Goal: Transaction & Acquisition: Purchase product/service

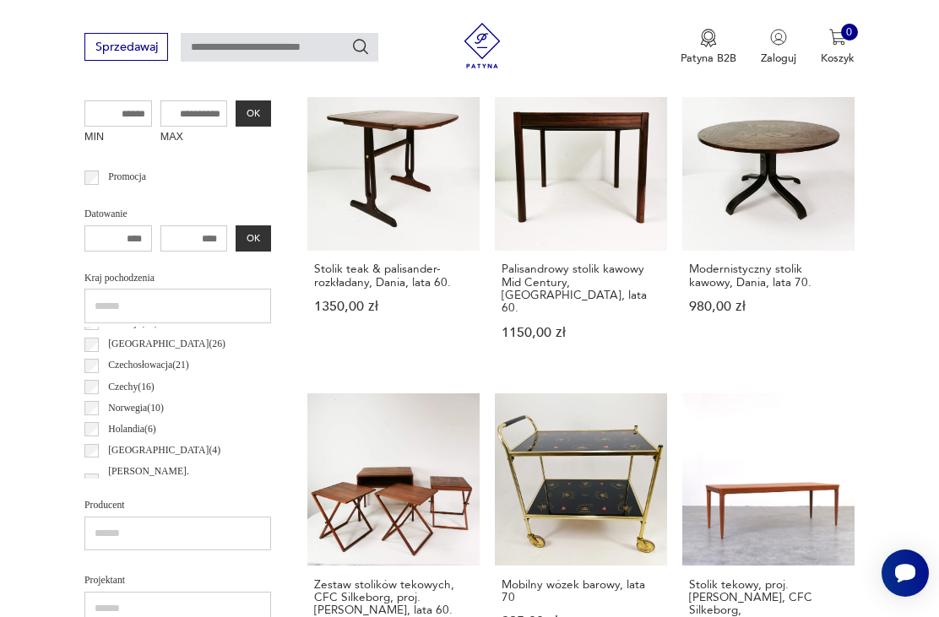
scroll to position [116, 0]
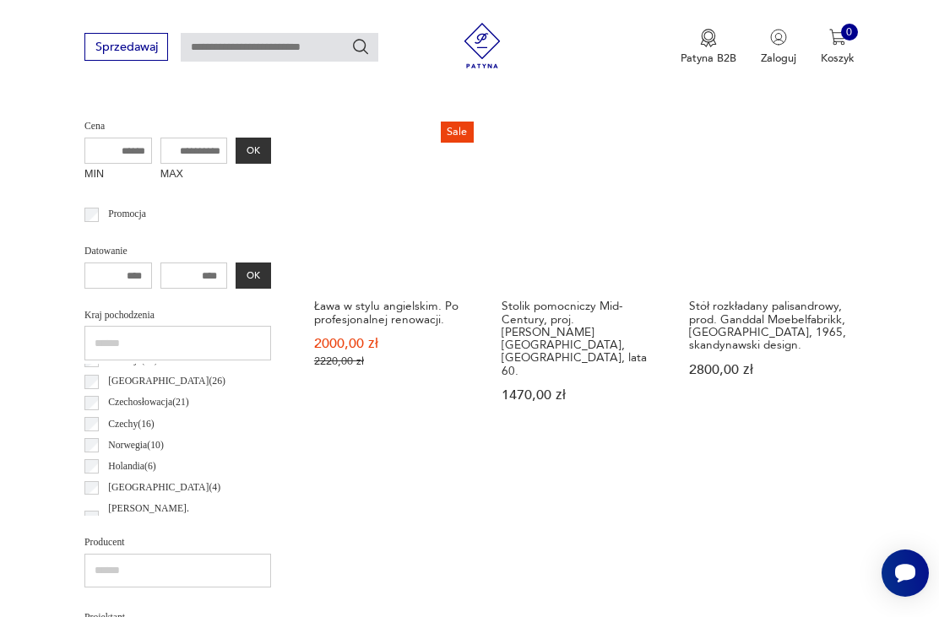
scroll to position [582, 0]
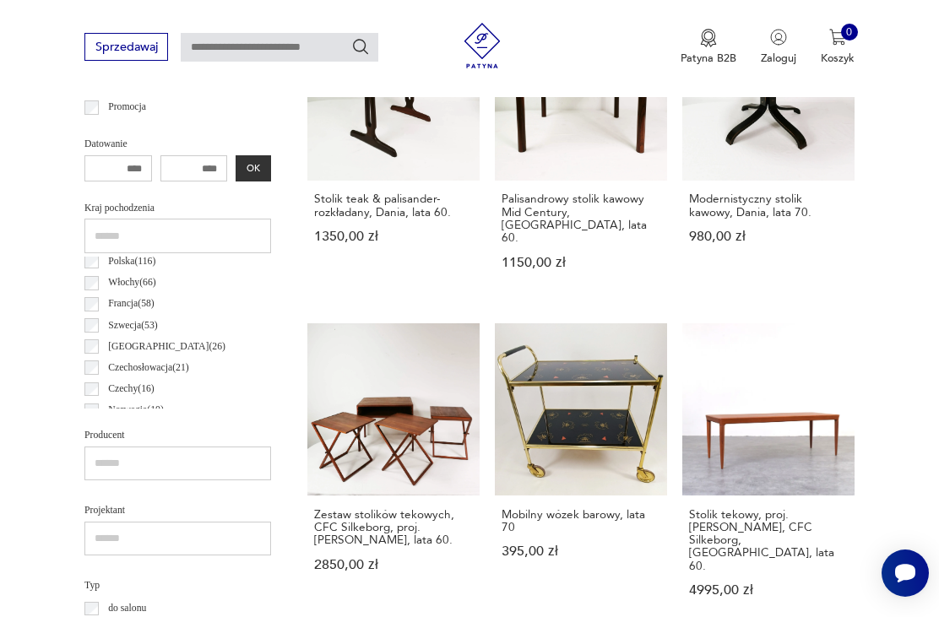
scroll to position [46, 0]
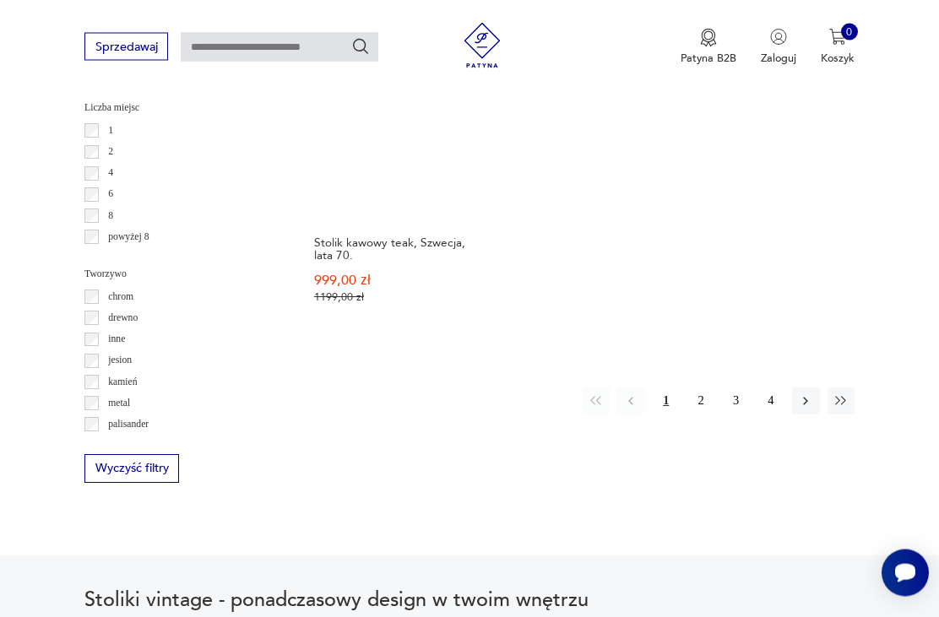
scroll to position [2228, 0]
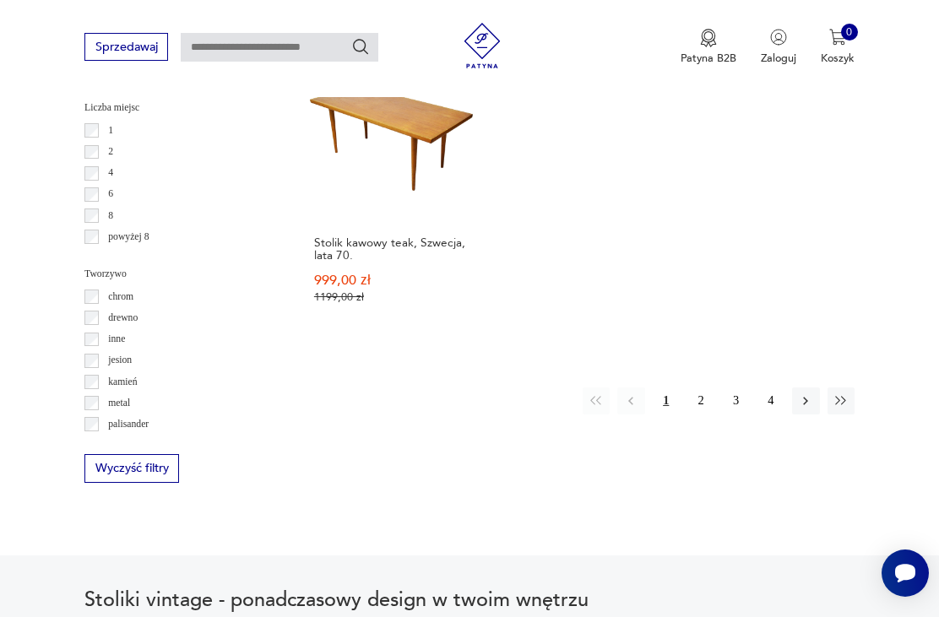
click at [697, 414] on button "2" at bounding box center [700, 400] width 27 height 27
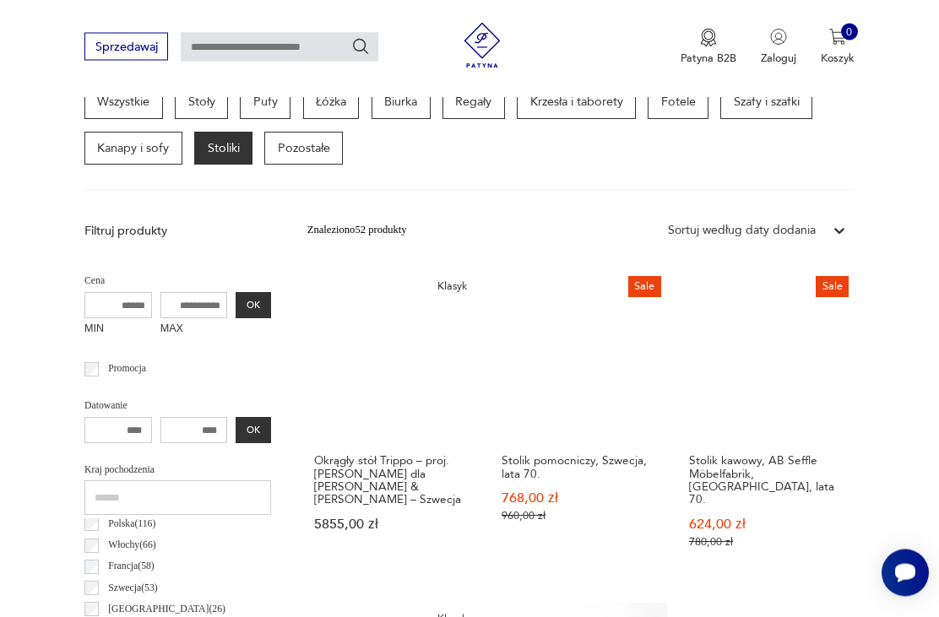
scroll to position [430, 0]
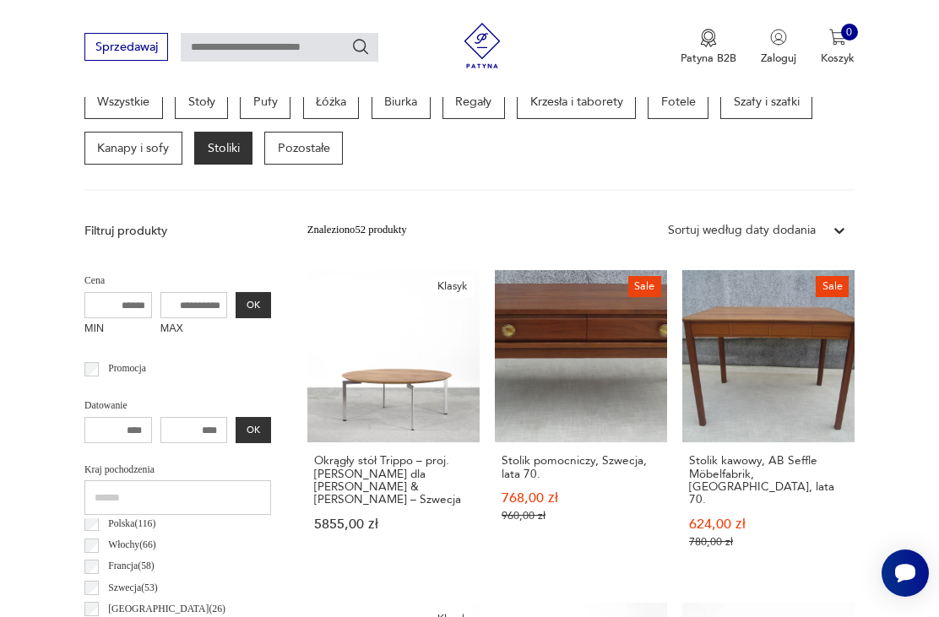
click at [617, 409] on link "Sale Stolik pomocniczy, Szwecja, lata 70. 768,00 zł 960,00 zł" at bounding box center [581, 424] width 172 height 308
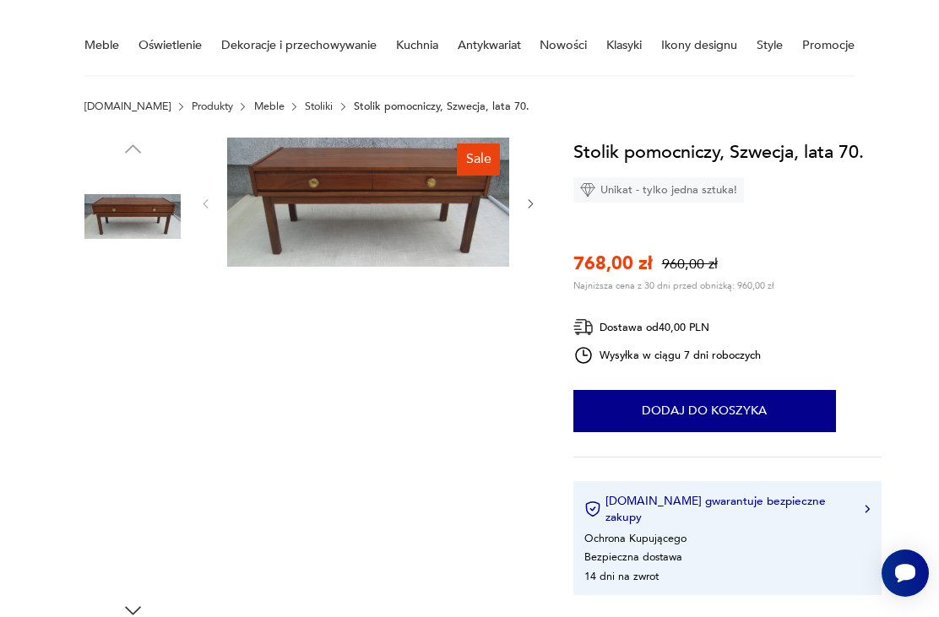
click at [105, 332] on img at bounding box center [132, 324] width 96 height 96
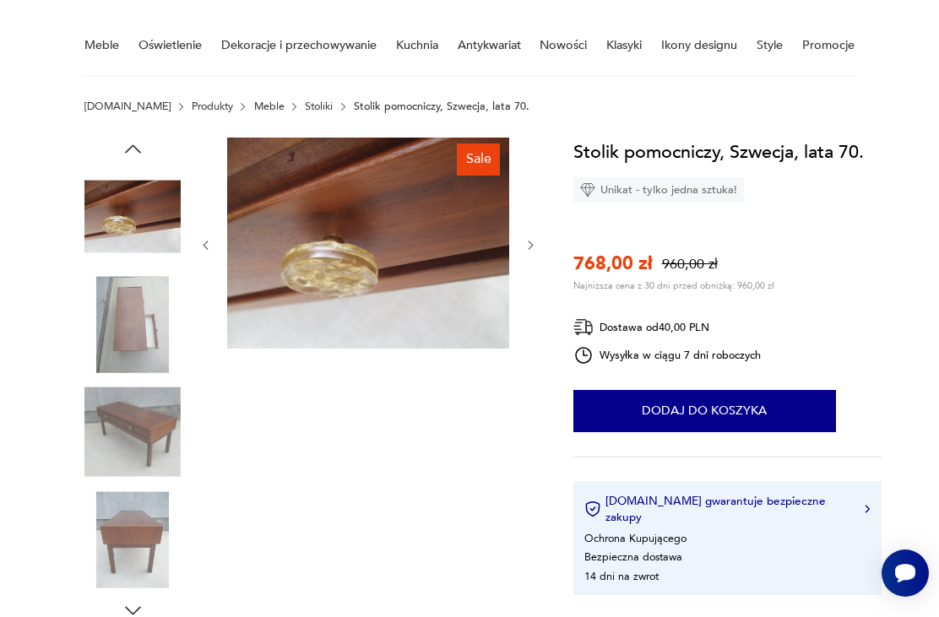
click at [120, 371] on img at bounding box center [132, 324] width 96 height 96
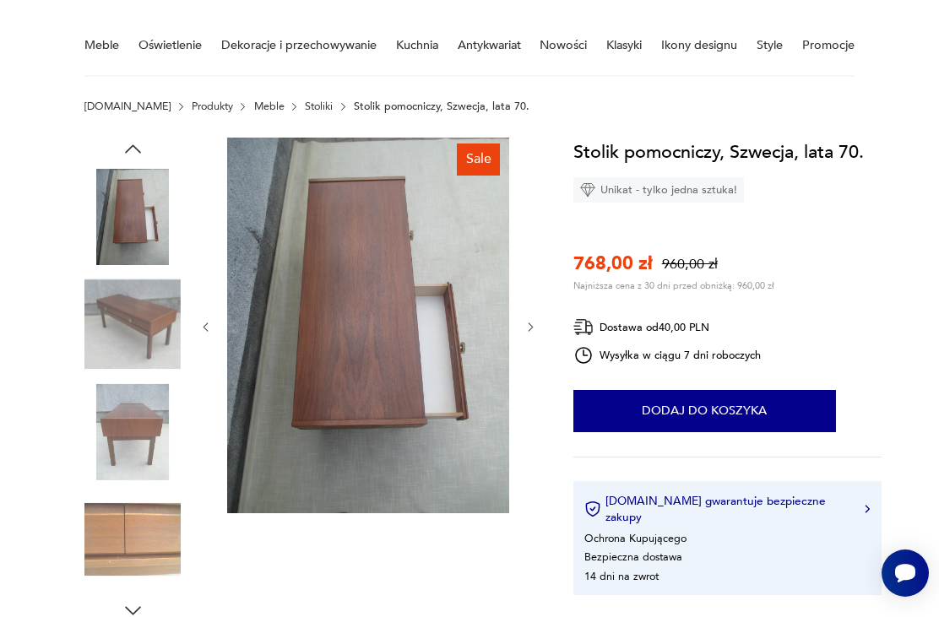
click at [110, 524] on img at bounding box center [132, 539] width 96 height 96
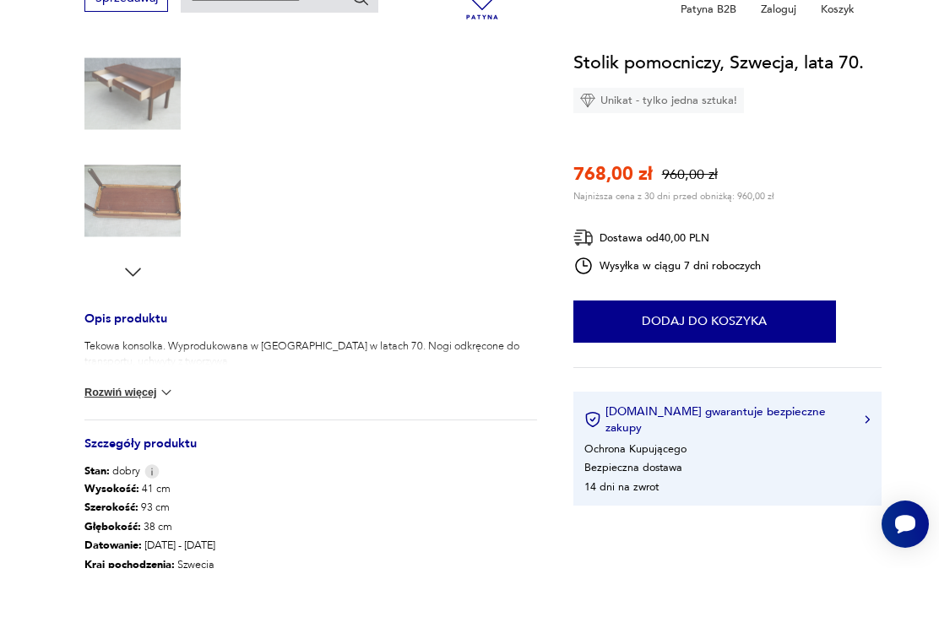
scroll to position [469, 0]
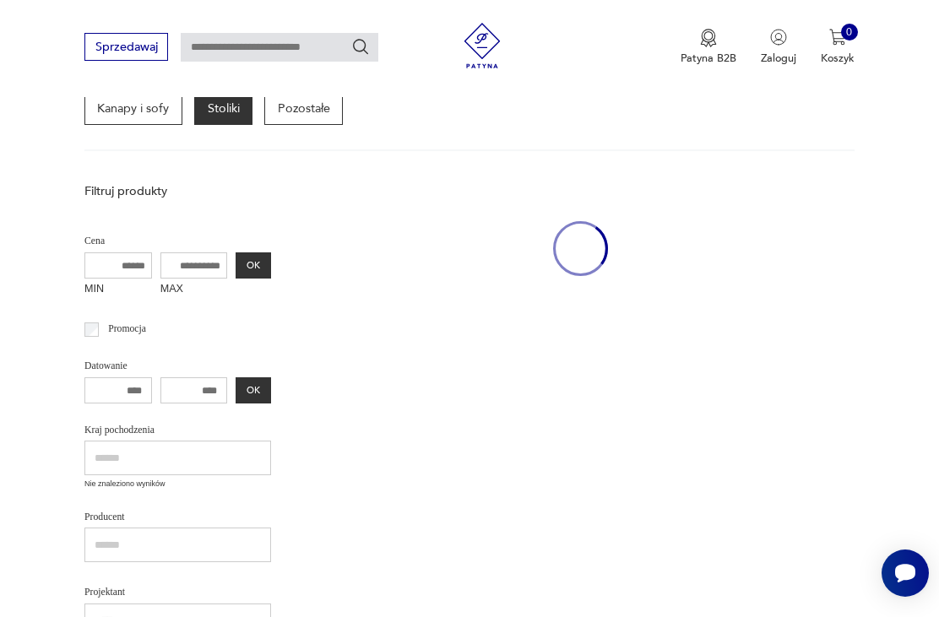
scroll to position [484, 0]
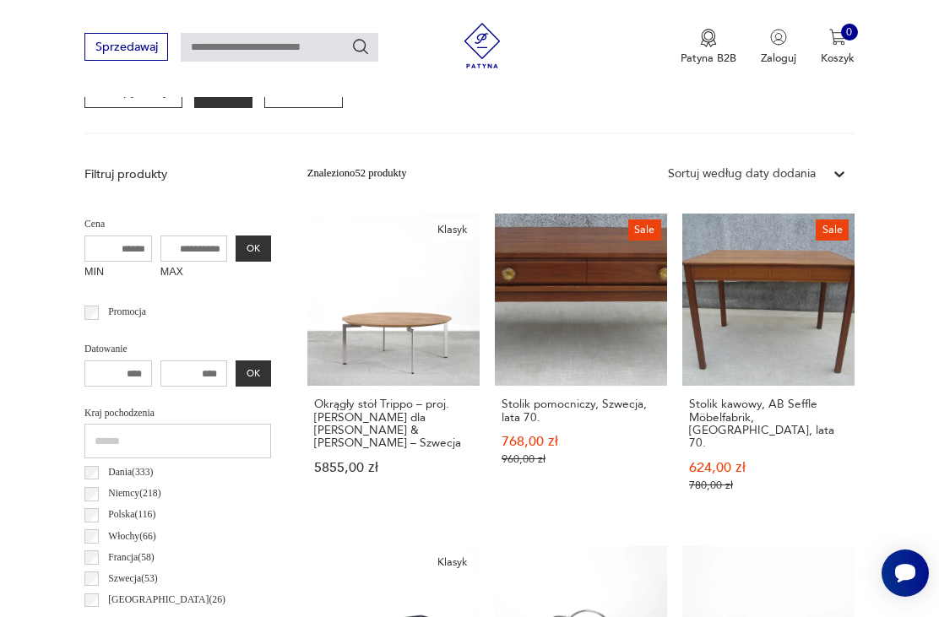
click at [807, 359] on link "Sale Stolik kawowy, AB Seffle Möbelfabrik, [GEOGRAPHIC_DATA], lata 70. 624,00 z…" at bounding box center [768, 368] width 172 height 308
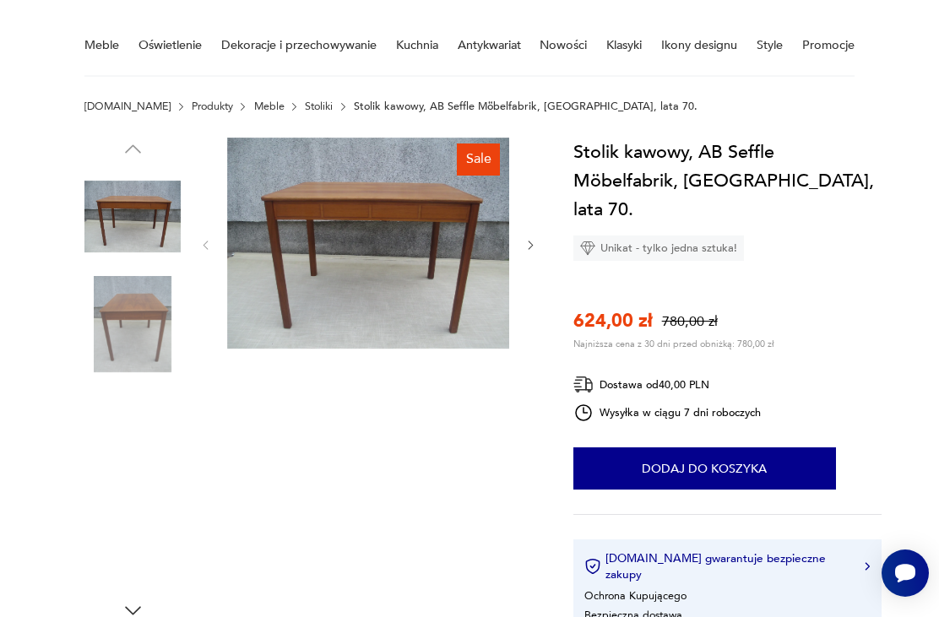
click at [147, 450] on img at bounding box center [132, 432] width 96 height 96
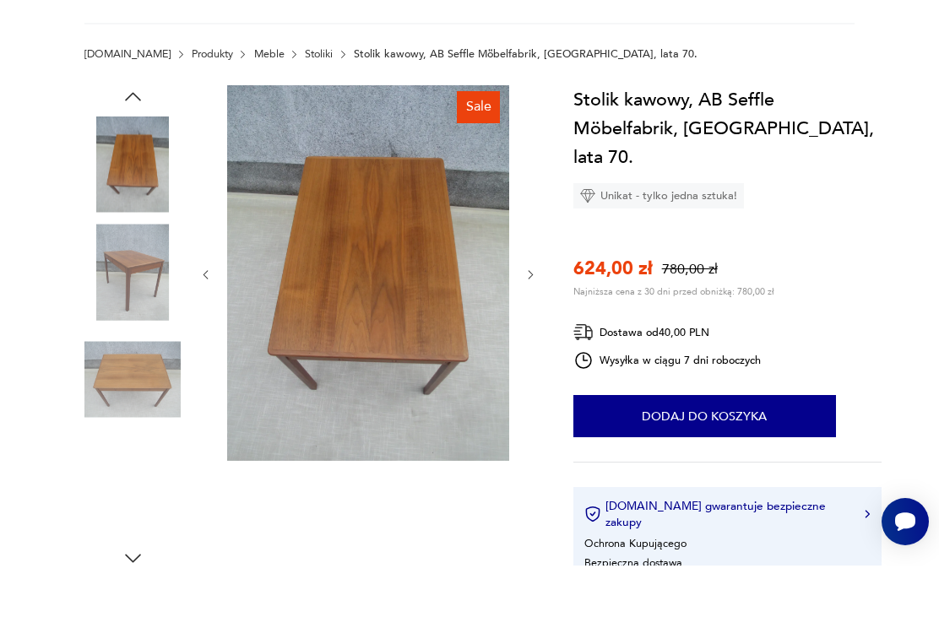
scroll to position [180, 0]
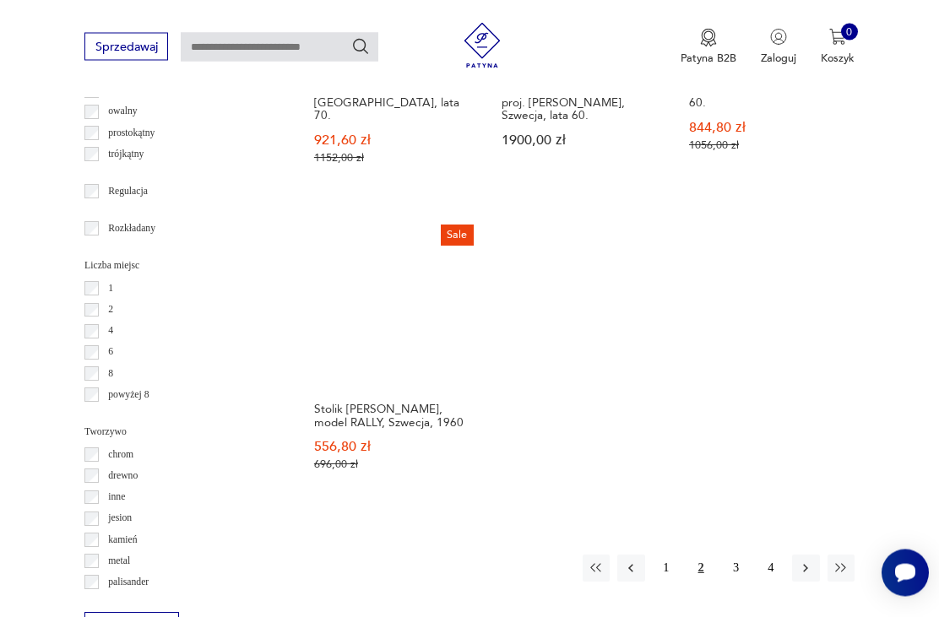
scroll to position [2070, 0]
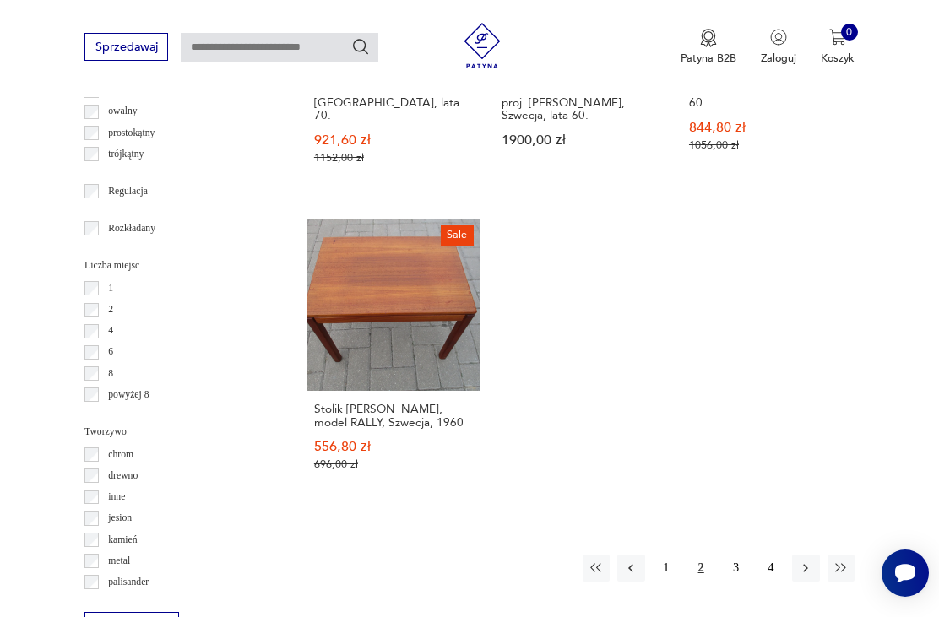
click at [729, 582] on button "3" at bounding box center [735, 568] width 27 height 27
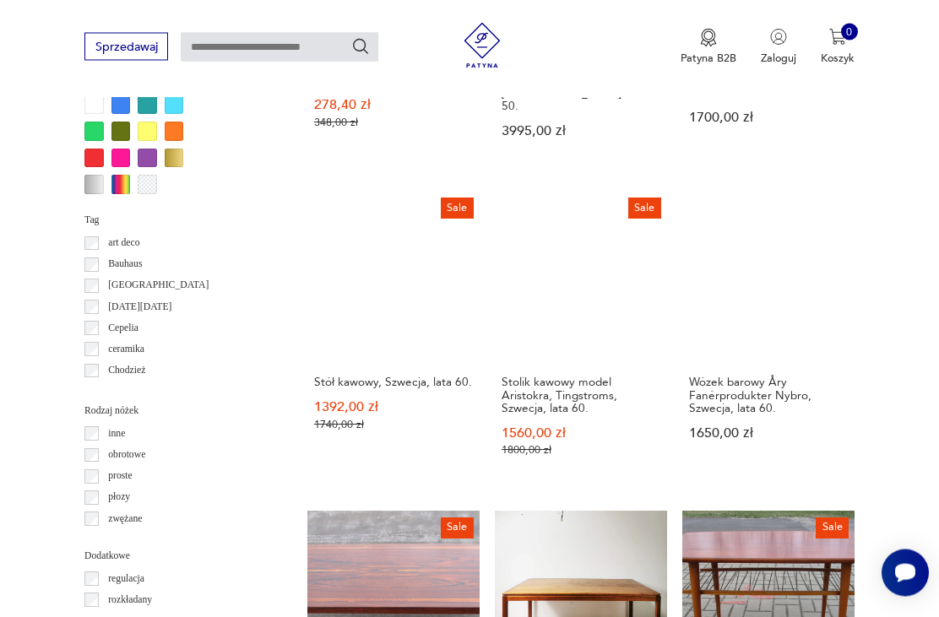
scroll to position [390, 0]
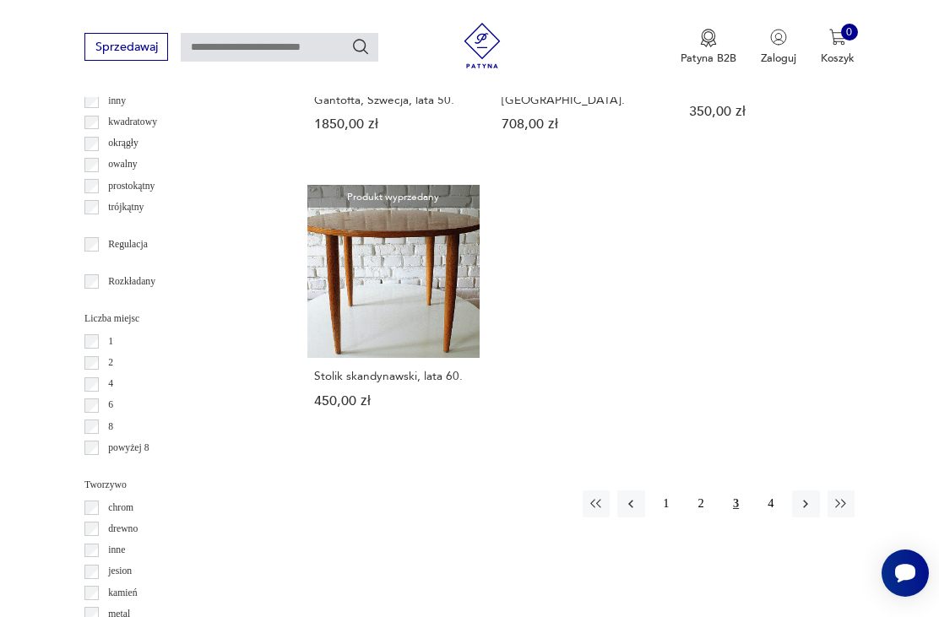
click at [765, 517] on button "4" at bounding box center [770, 503] width 27 height 27
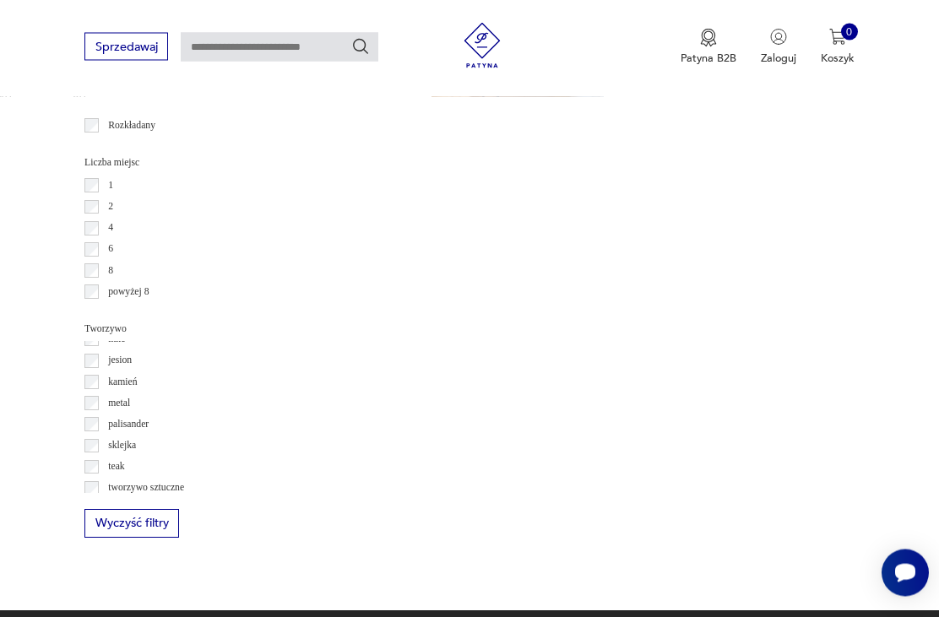
scroll to position [54, 0]
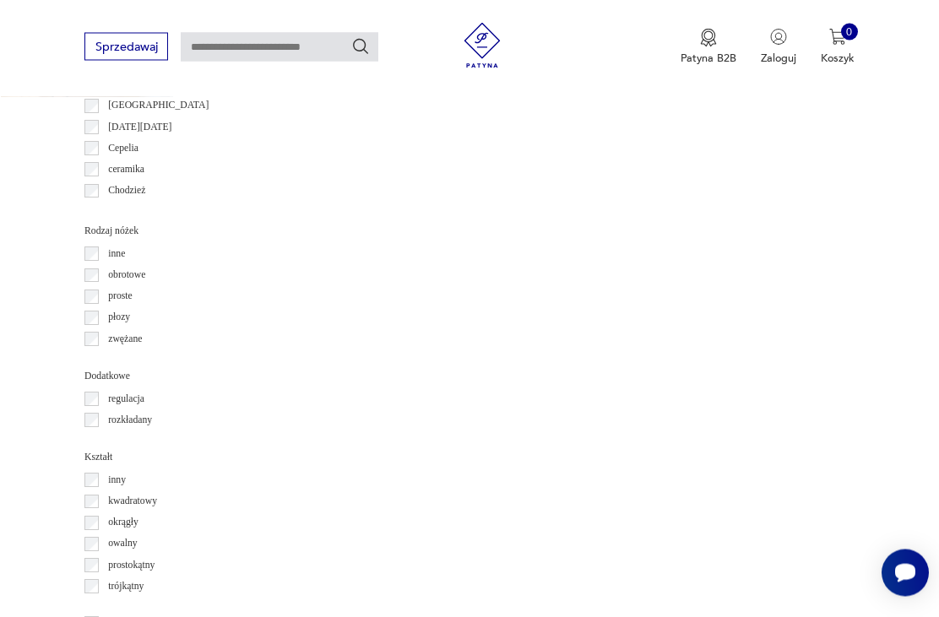
scroll to position [390, 0]
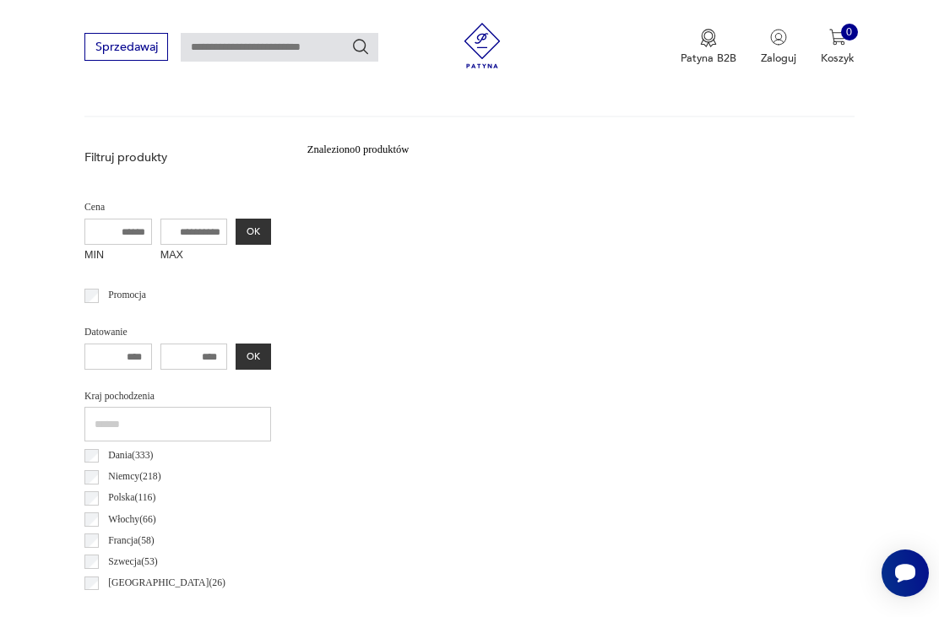
scroll to position [510, 0]
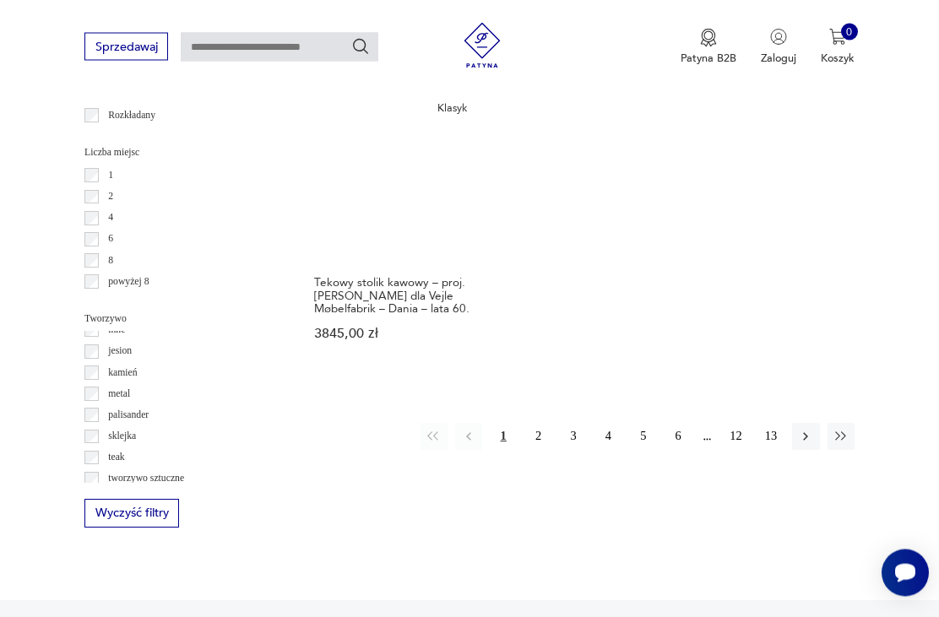
scroll to position [2182, 0]
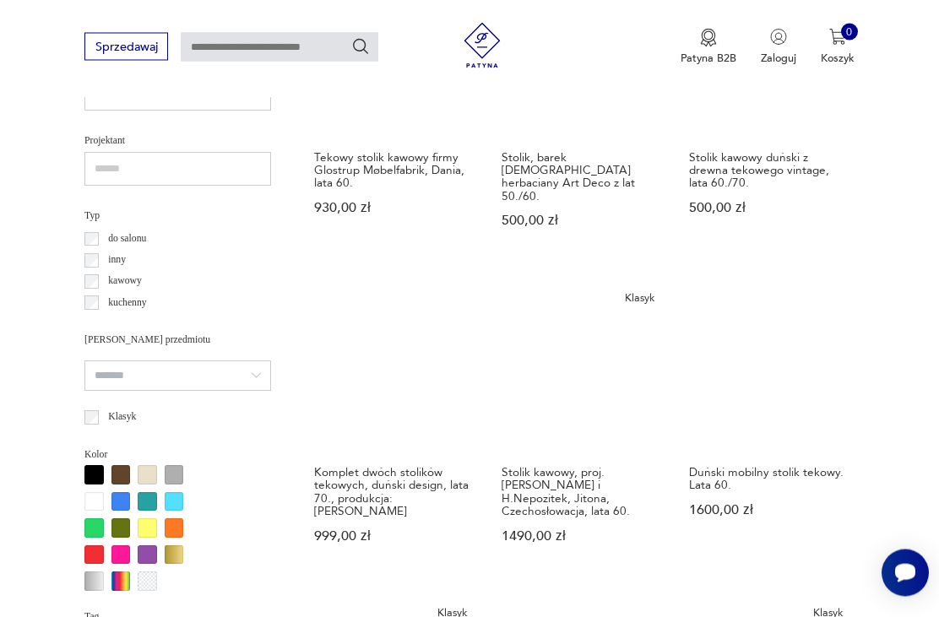
scroll to position [390, 0]
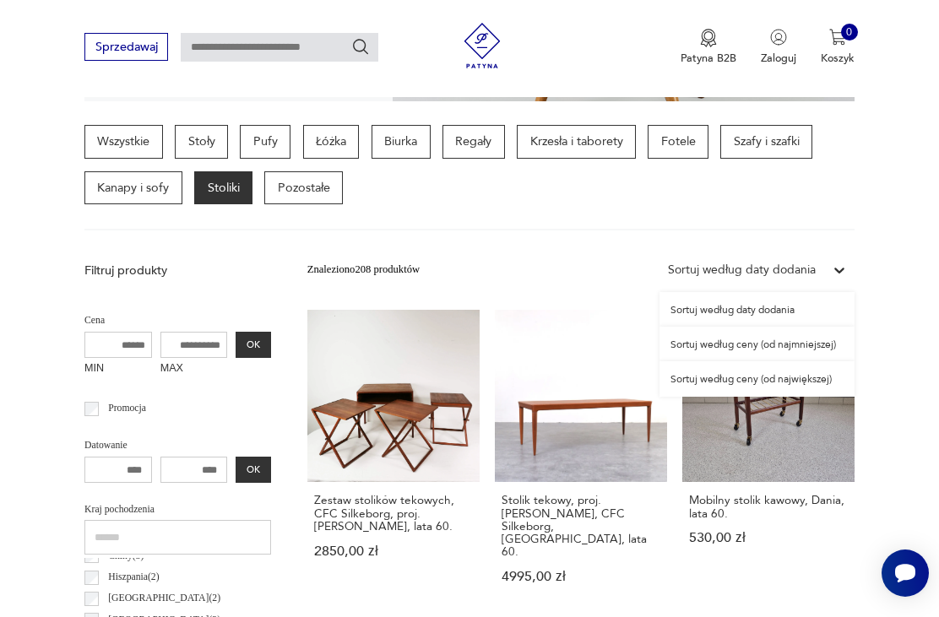
click at [825, 353] on div "Sortuj według ceny (od najmniejszej)" at bounding box center [756, 344] width 195 height 35
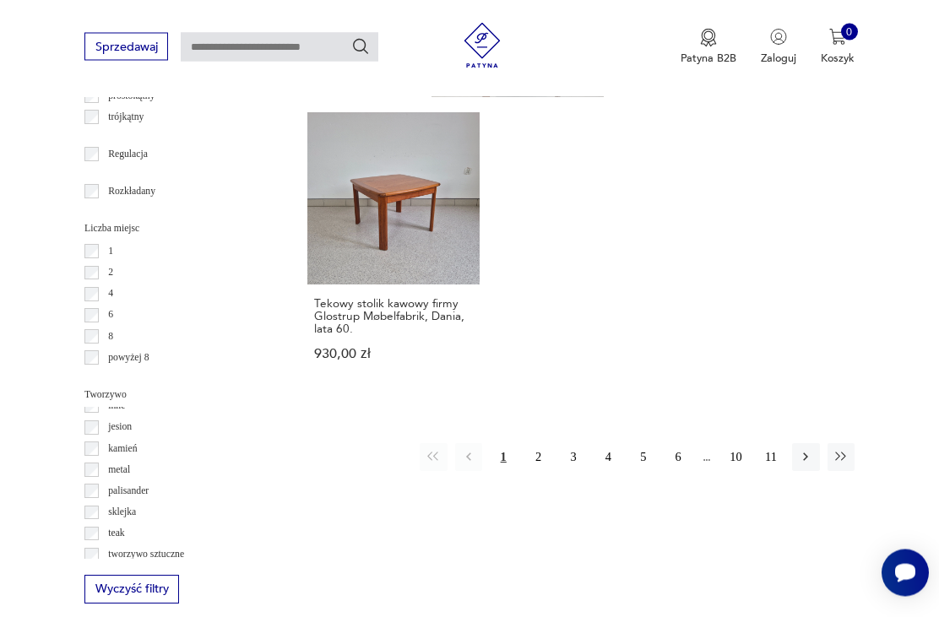
click at [539, 471] on button "2" at bounding box center [537, 457] width 27 height 27
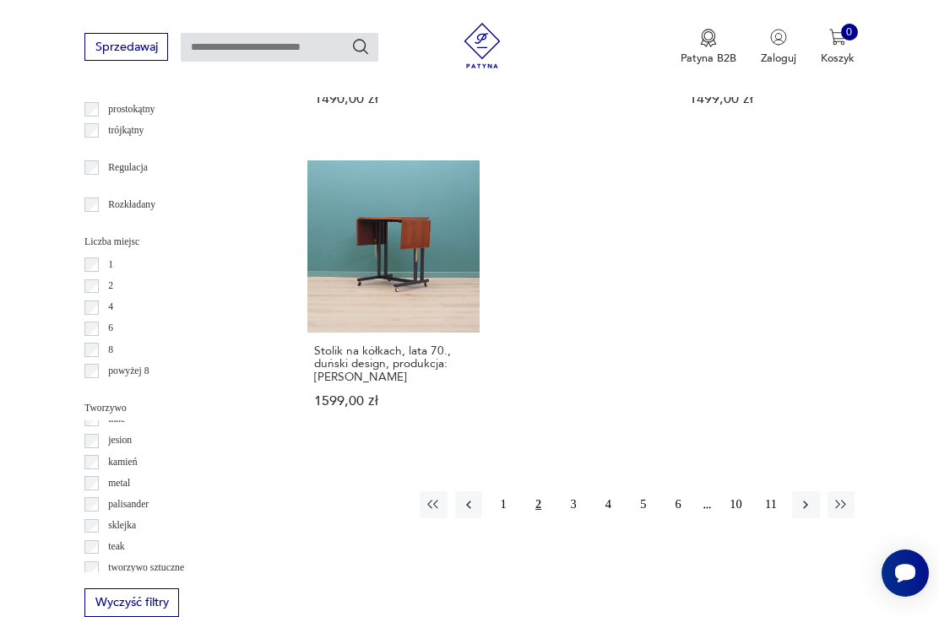
click at [571, 517] on button "3" at bounding box center [573, 504] width 27 height 27
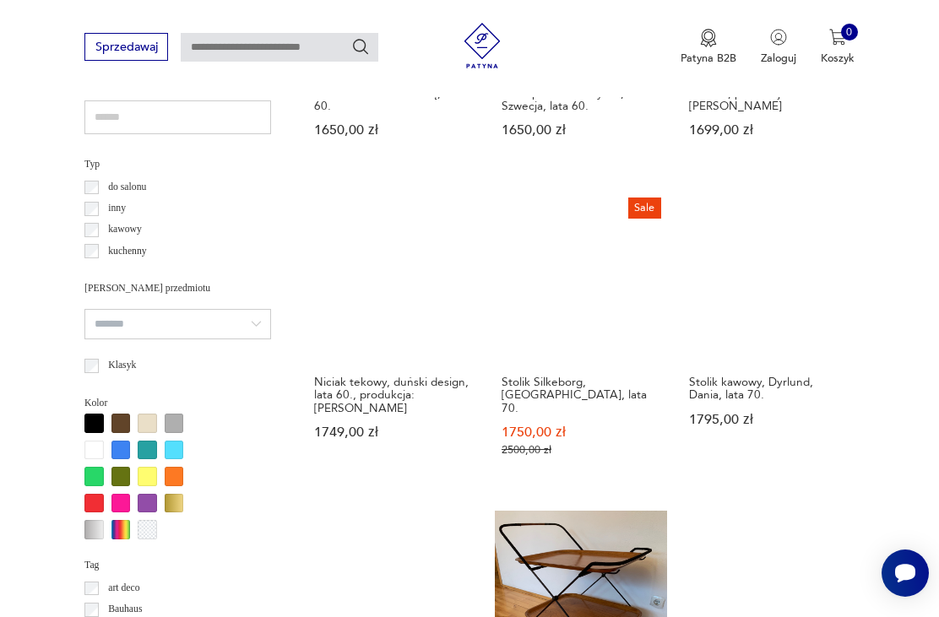
scroll to position [1112, 0]
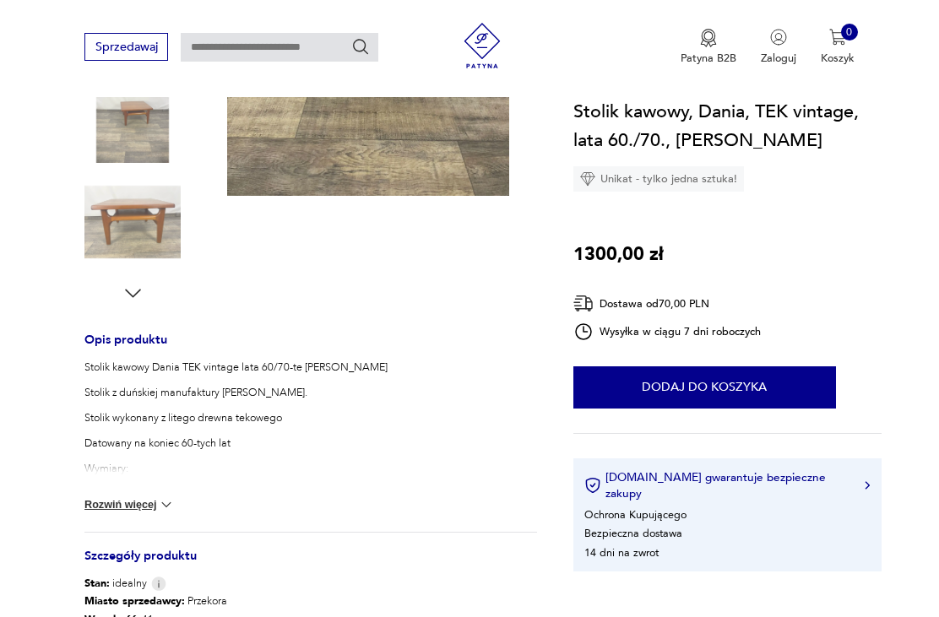
click at [140, 510] on button "Rozwiń więcej" at bounding box center [129, 504] width 90 height 17
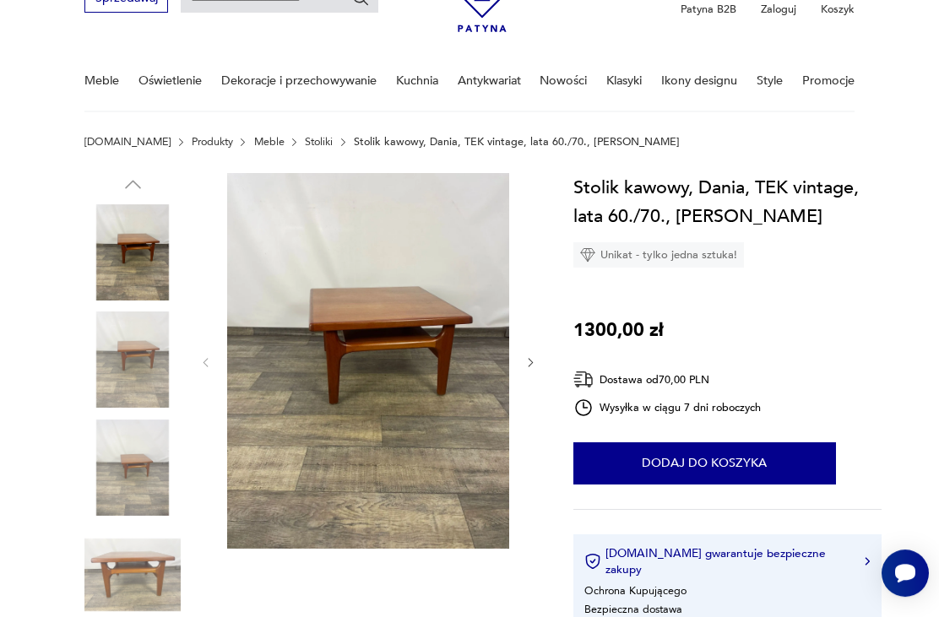
scroll to position [78, 0]
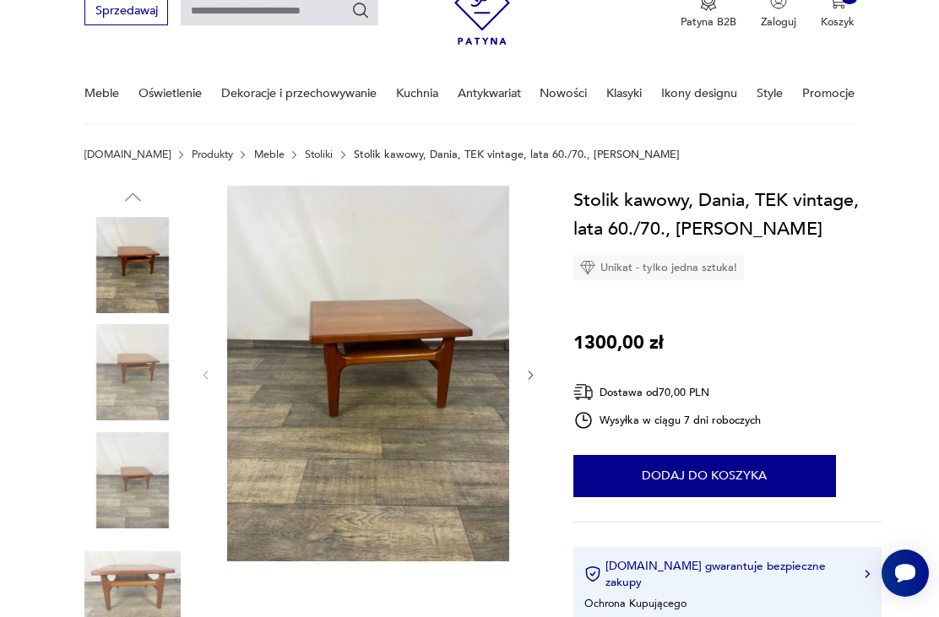
click at [155, 593] on img at bounding box center [132, 587] width 96 height 96
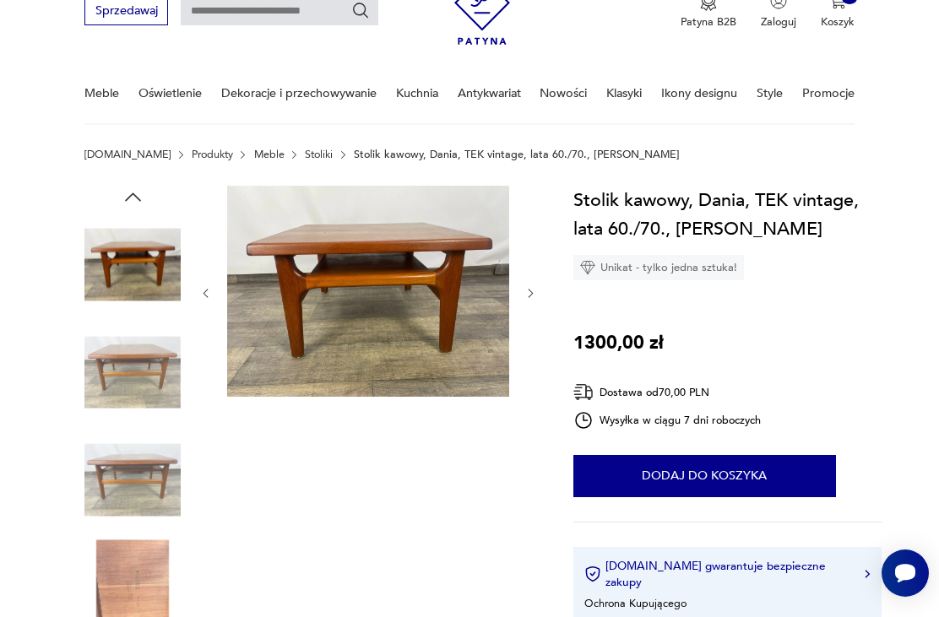
click at [142, 564] on img at bounding box center [132, 587] width 96 height 96
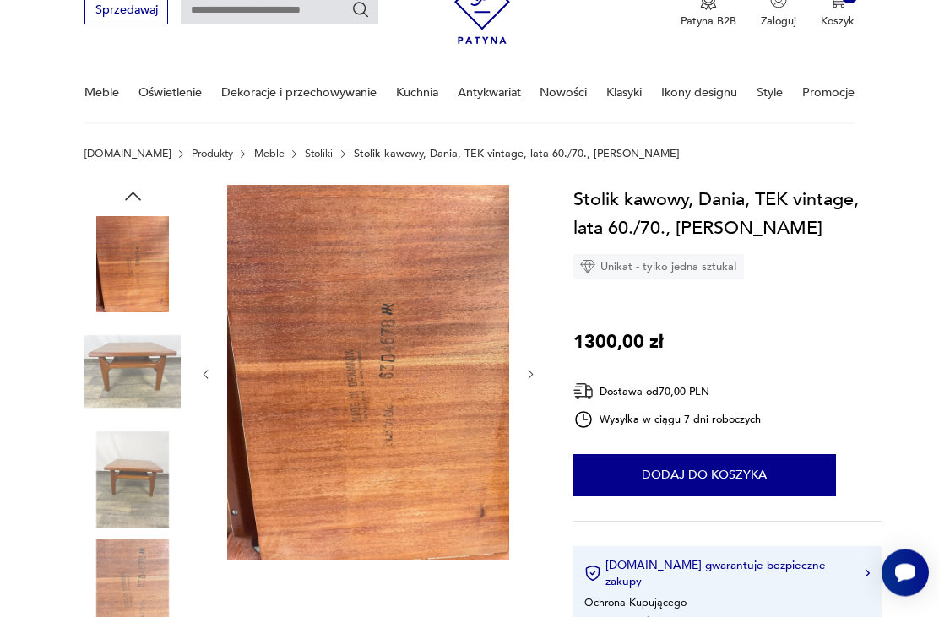
scroll to position [132, 0]
